Goal: Task Accomplishment & Management: Use online tool/utility

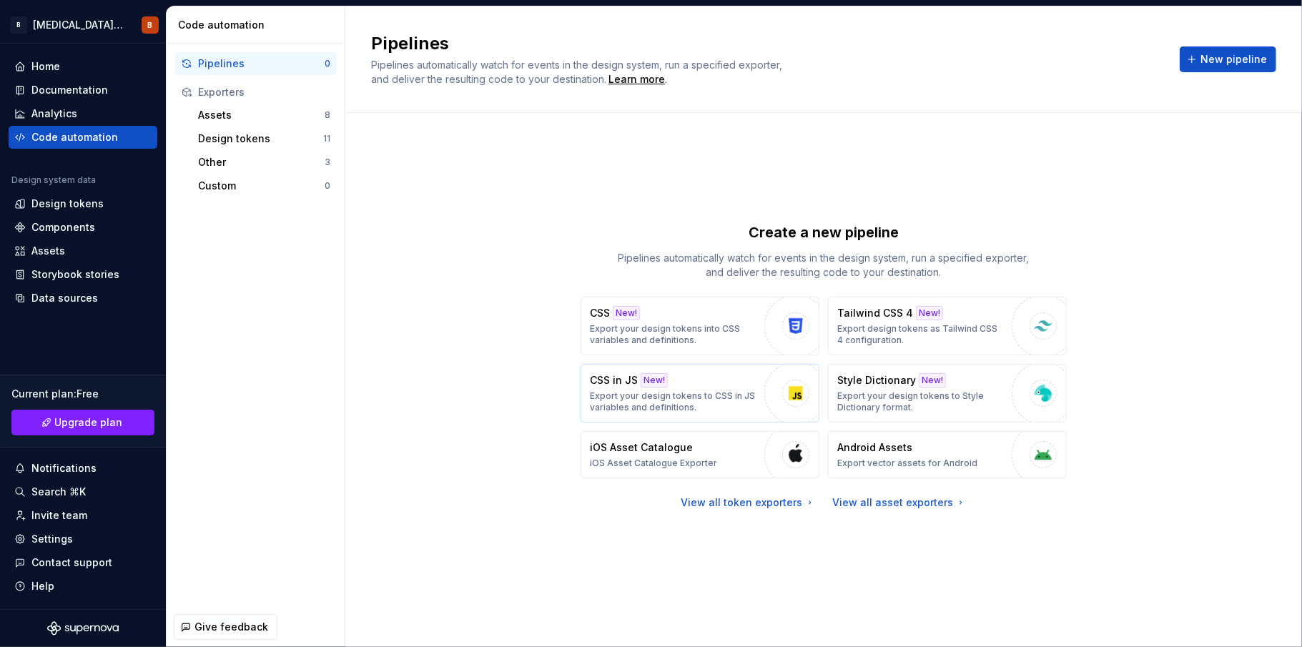
click at [747, 401] on p "Export your design tokens to CSS in JS variables and definitions." at bounding box center [673, 401] width 167 height 23
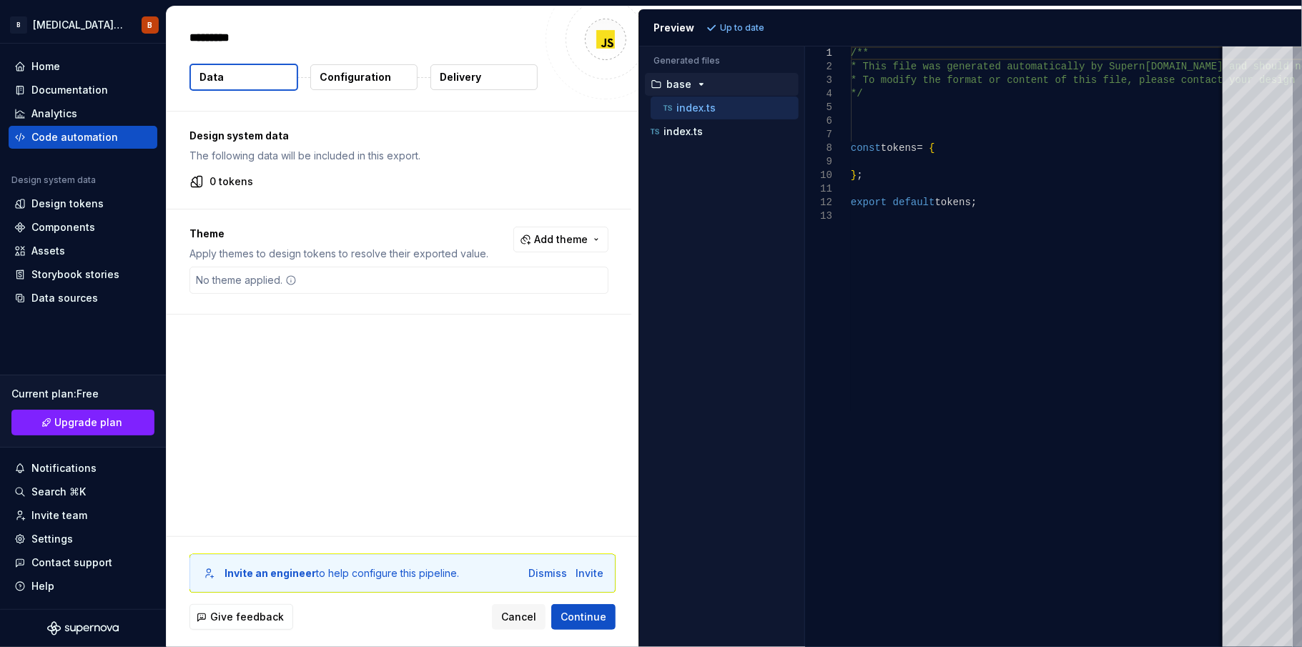
type textarea "*"
click at [938, 226] on div "/** * This file was generated automatically by Supern [DOMAIN_NAME] and should …" at bounding box center [1119, 346] width 536 height 601
type textarea "**********"
click at [297, 611] on div "Give feedback Cancel Continue" at bounding box center [402, 617] width 426 height 26
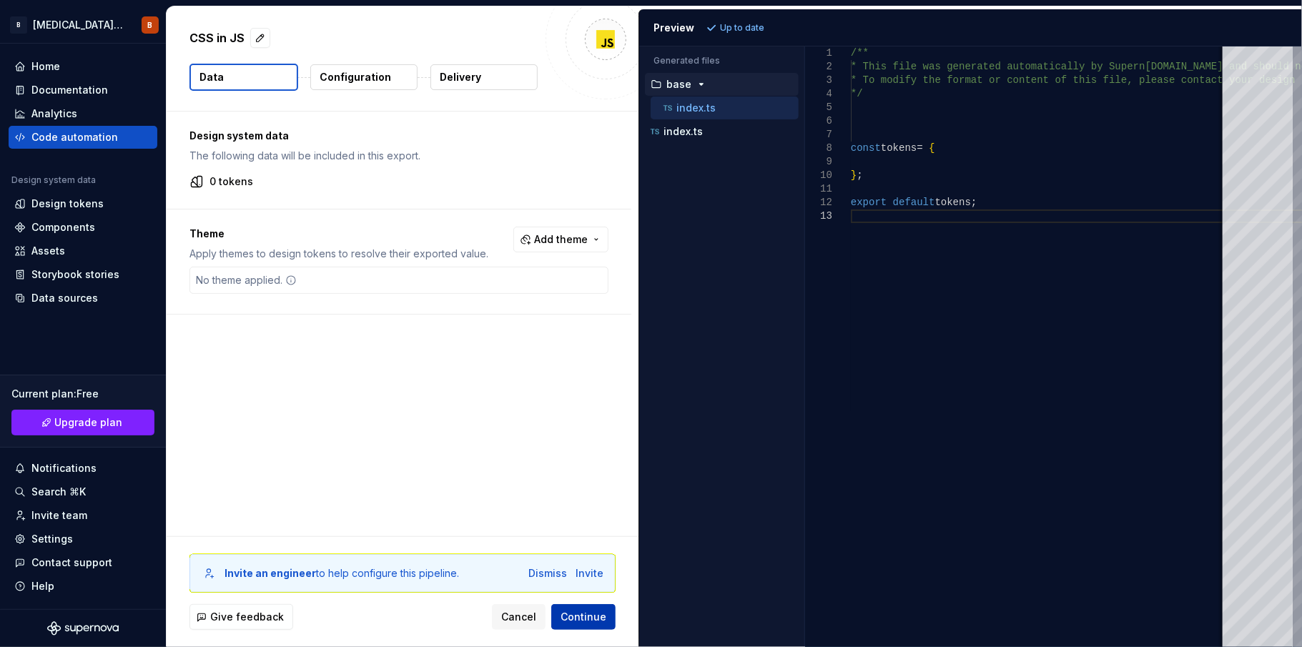
click at [586, 615] on span "Continue" at bounding box center [584, 617] width 46 height 14
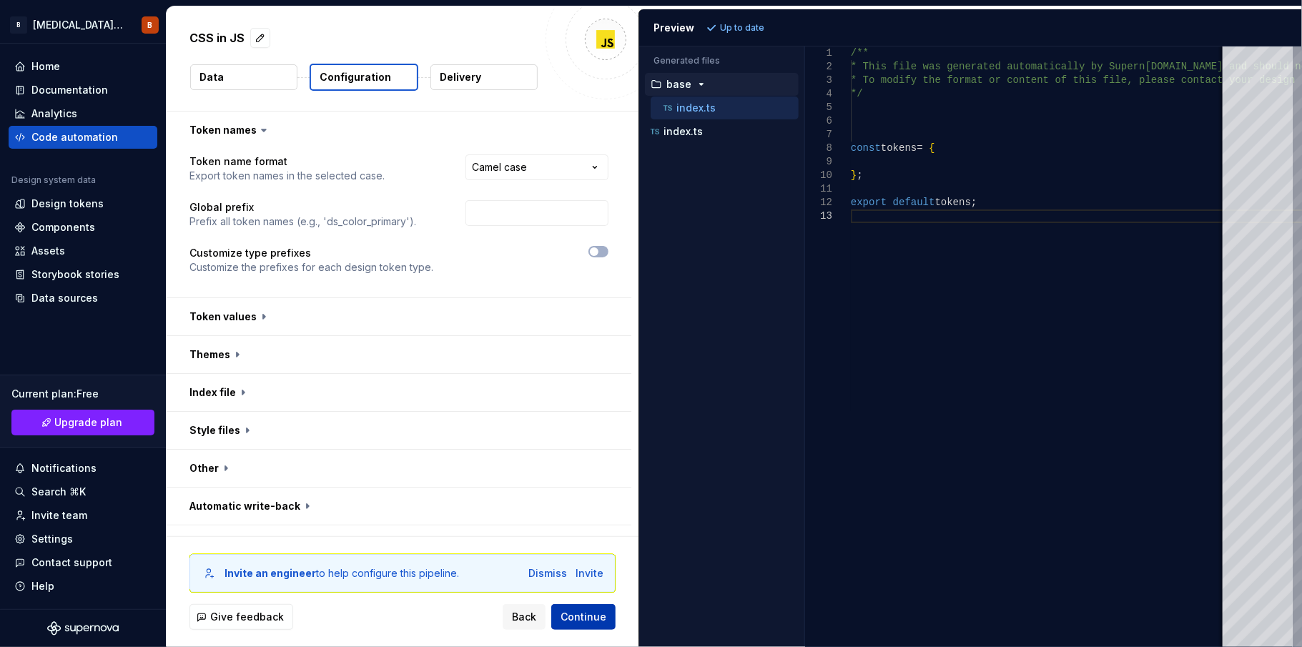
click at [586, 615] on span "Continue" at bounding box center [584, 617] width 46 height 14
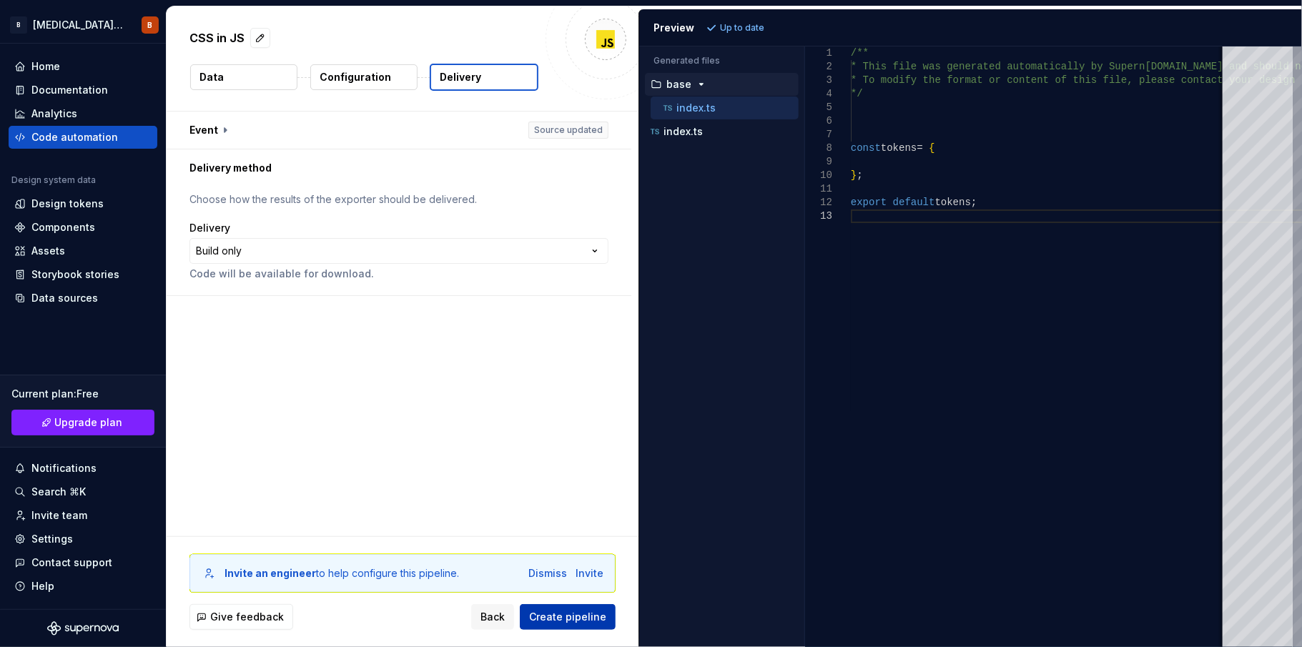
click at [586, 615] on span "Create pipeline" at bounding box center [567, 617] width 77 height 14
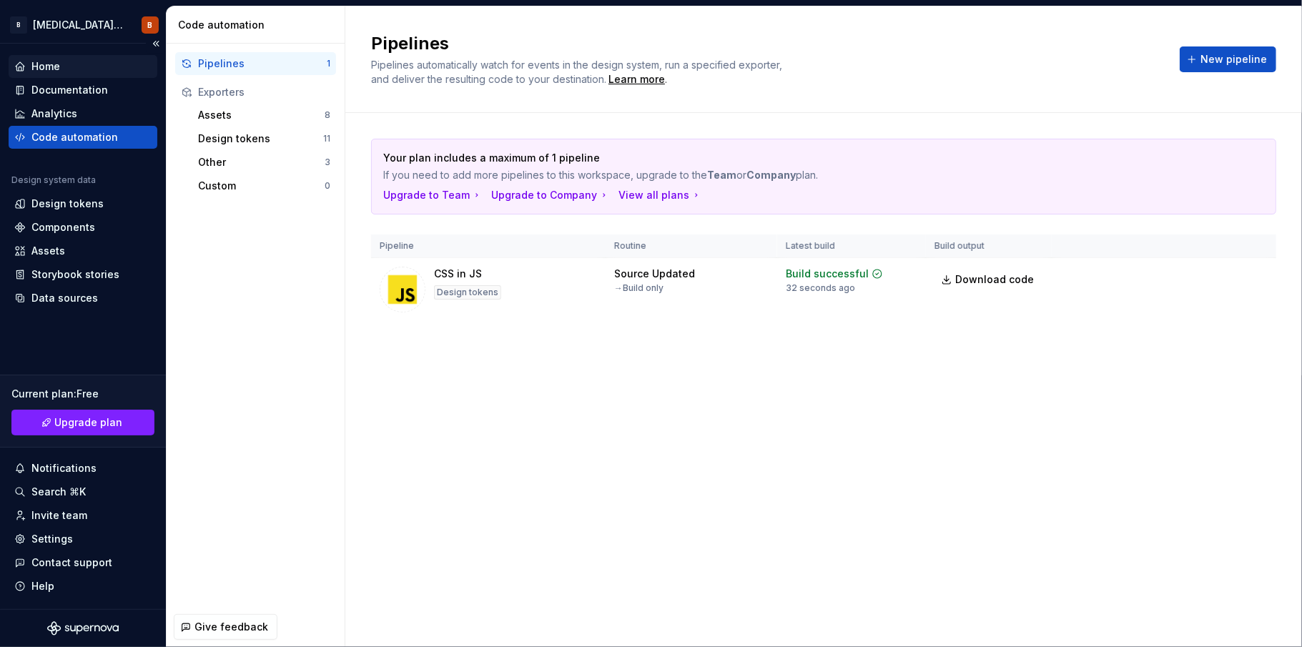
click at [27, 64] on div "Home" at bounding box center [82, 66] width 137 height 14
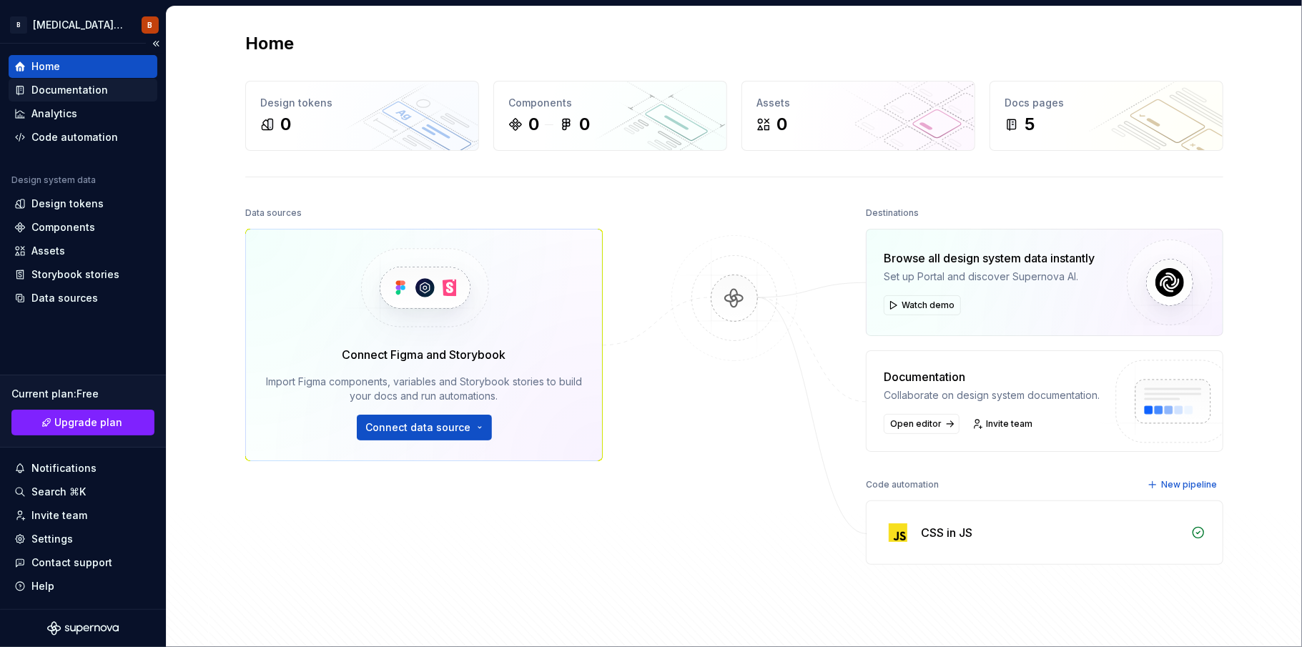
click at [106, 81] on div "Documentation" at bounding box center [83, 90] width 149 height 23
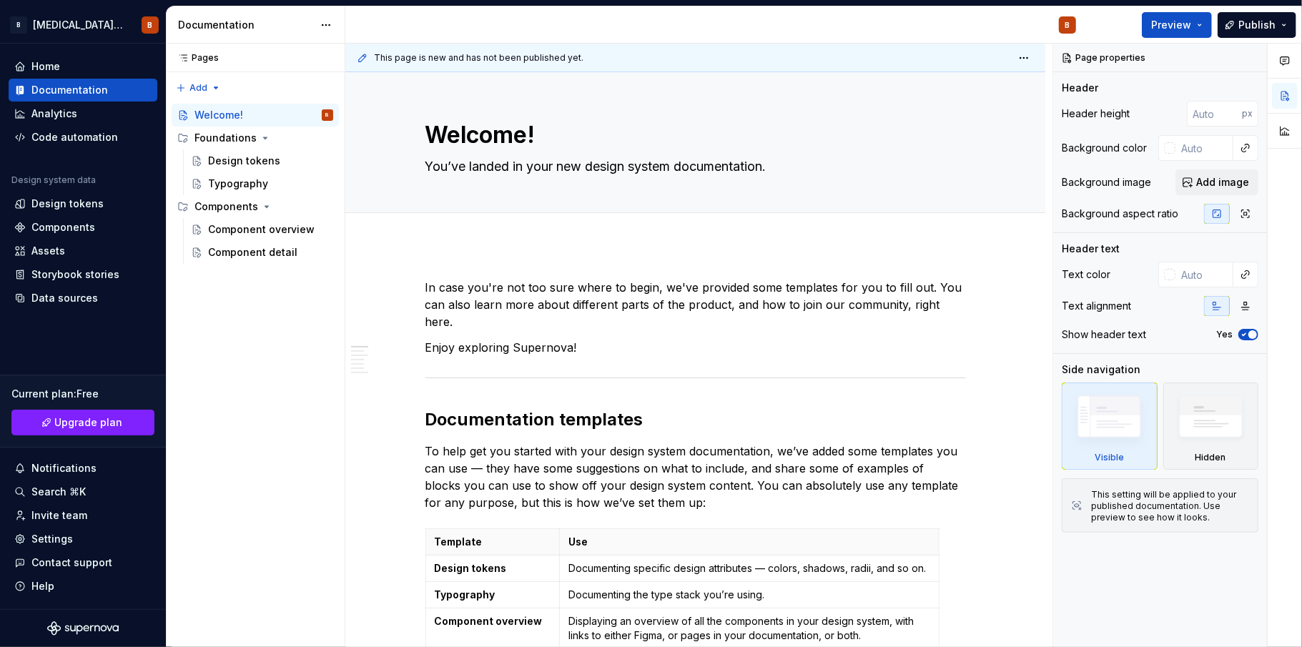
type textarea "*"
